Goal: Task Accomplishment & Management: Use online tool/utility

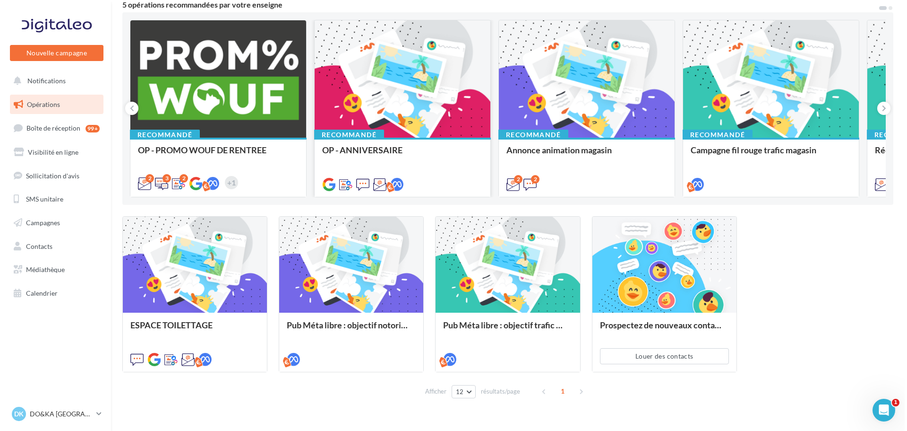
scroll to position [95, 0]
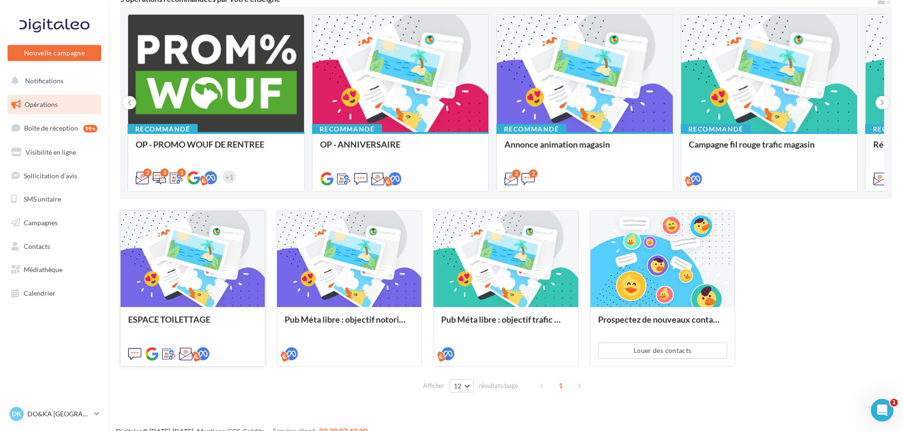
click at [226, 257] on div at bounding box center [193, 259] width 144 height 97
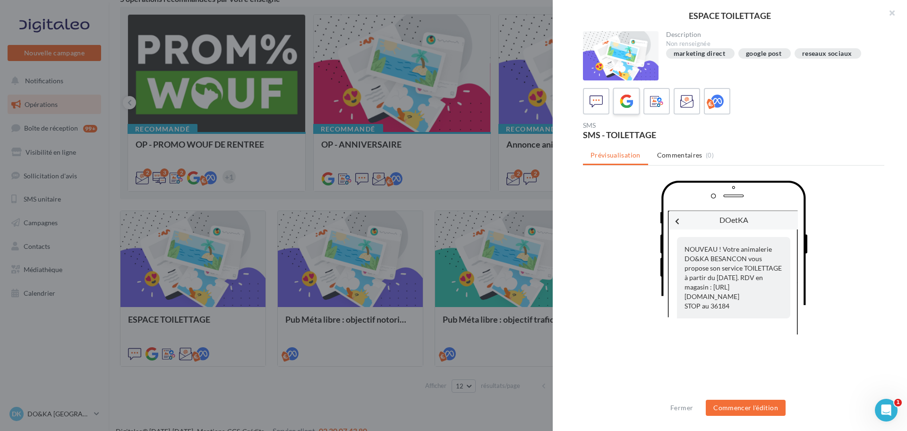
click at [622, 106] on icon at bounding box center [627, 102] width 14 height 14
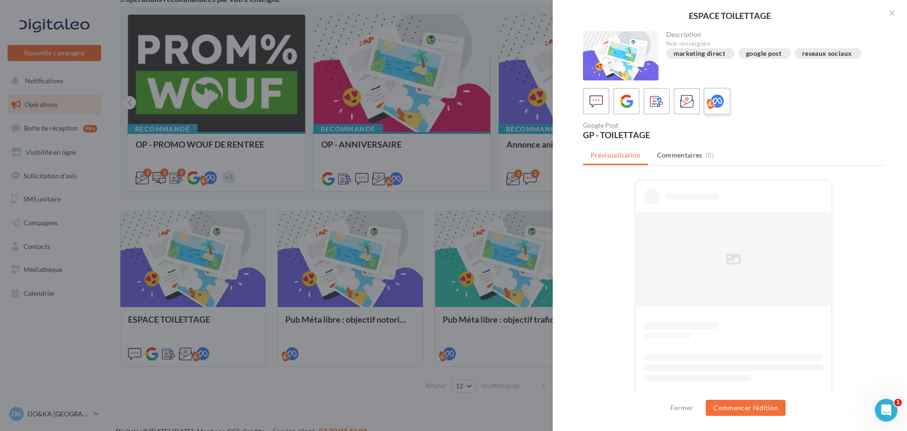
click at [706, 106] on label at bounding box center [717, 100] width 27 height 27
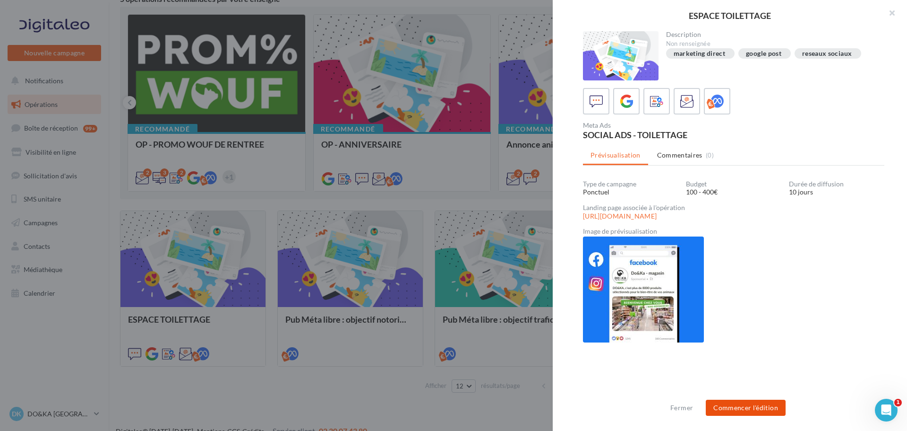
click at [752, 401] on button "Commencer l'édition" at bounding box center [746, 407] width 80 height 16
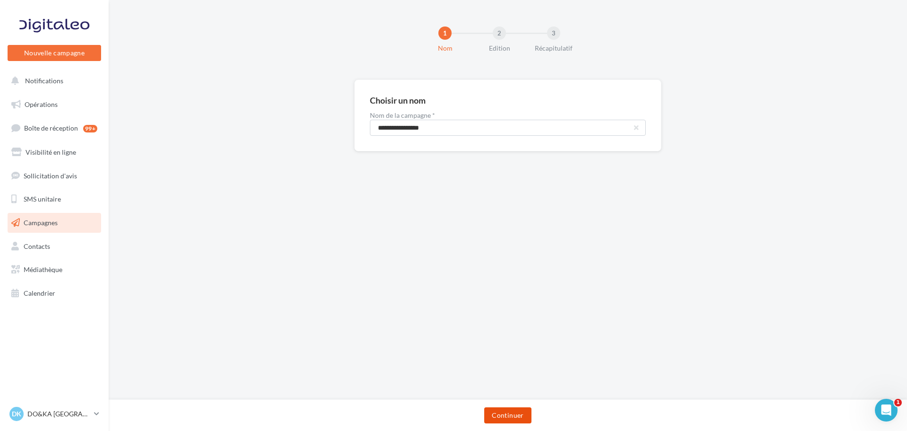
click at [524, 418] on button "Continuer" at bounding box center [507, 415] width 47 height 16
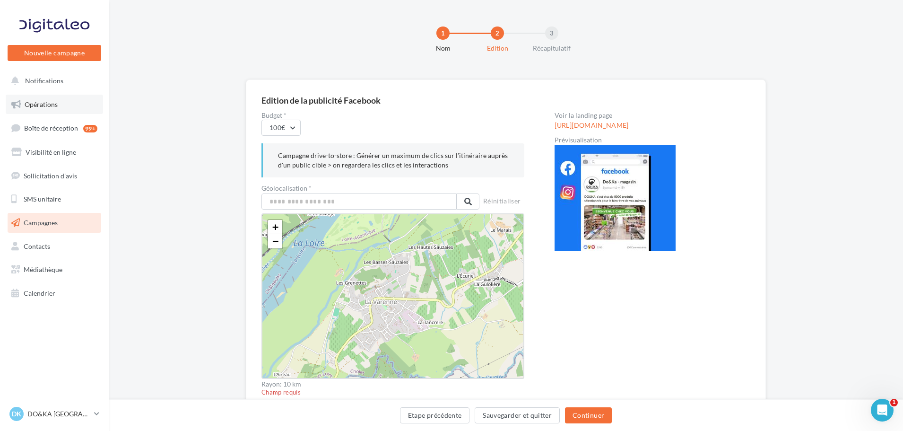
click at [50, 112] on link "Opérations" at bounding box center [54, 105] width 97 height 20
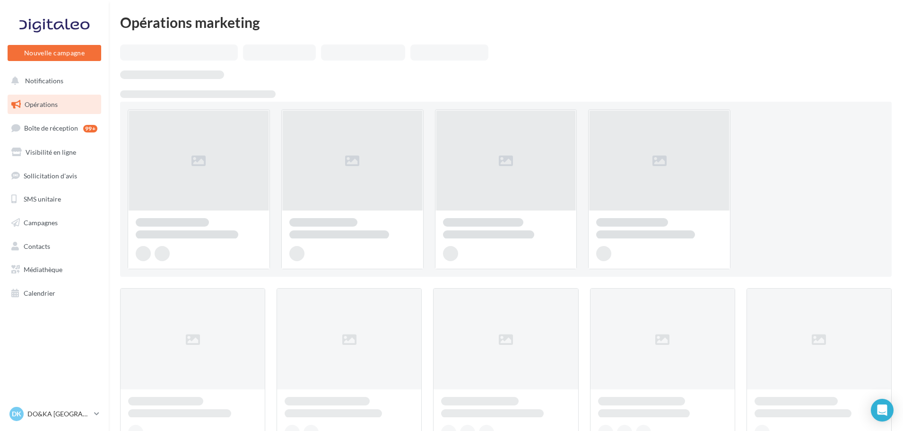
click at [80, 416] on p "DO&KA [GEOGRAPHIC_DATA]" at bounding box center [58, 413] width 63 height 9
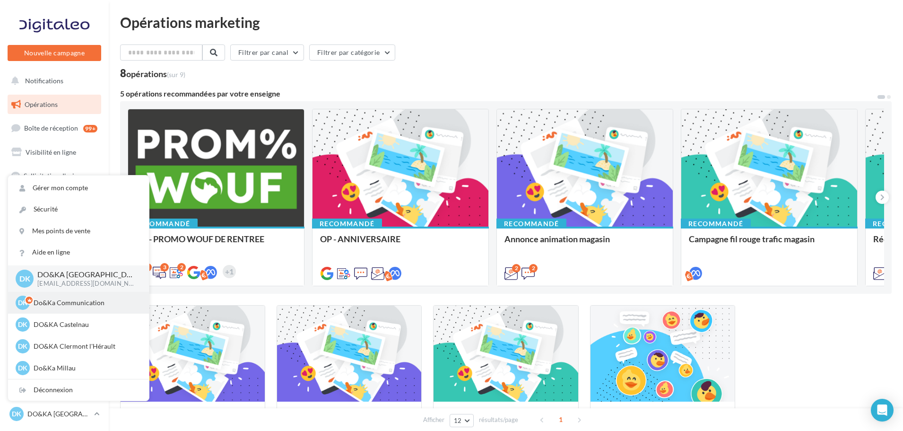
click at [74, 301] on p "Do&Ka Communication" at bounding box center [86, 302] width 104 height 9
